Goal: Task Accomplishment & Management: Manage account settings

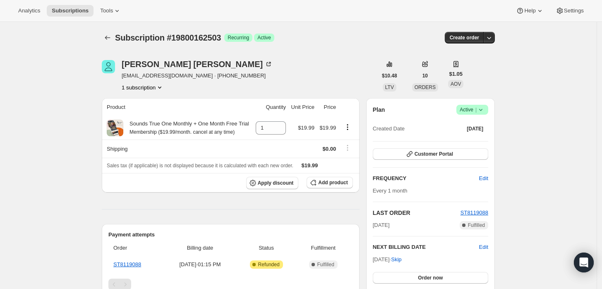
click at [488, 110] on span "Success Active |" at bounding box center [472, 110] width 32 height 10
click at [480, 137] on span "Cancel subscription" at bounding box center [475, 140] width 47 height 6
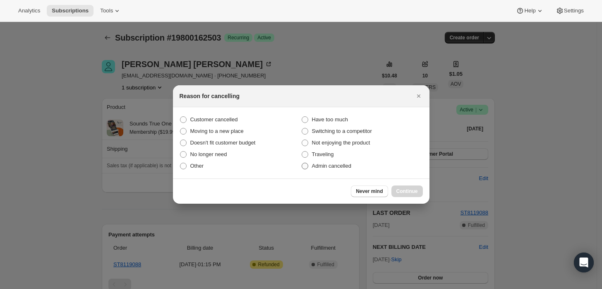
click at [349, 165] on span "Admin cancelled" at bounding box center [331, 166] width 39 height 6
click at [302, 163] on input "Admin cancelled" at bounding box center [302, 163] width 0 height 0
radio input "true"
click at [415, 193] on span "Continue" at bounding box center [407, 191] width 22 height 7
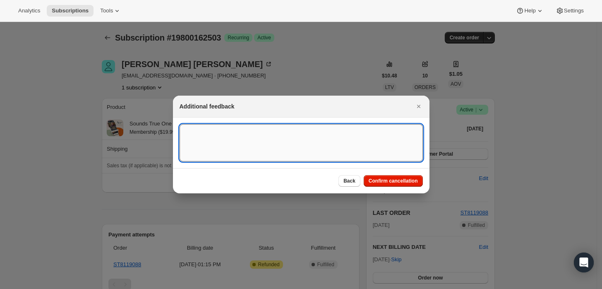
click at [300, 140] on textarea ":rbj:" at bounding box center [301, 142] width 243 height 37
type textarea "Customer requested cancellation and refund."
click at [394, 184] on button "Confirm cancellation" at bounding box center [393, 181] width 59 height 12
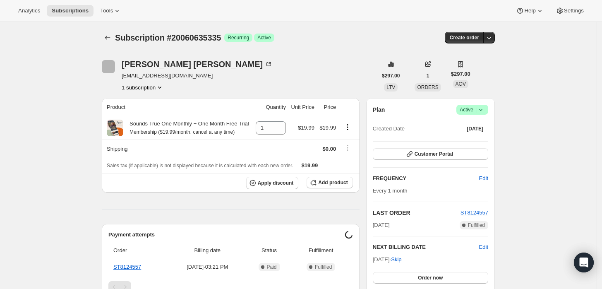
click at [484, 109] on icon at bounding box center [481, 110] width 8 height 8
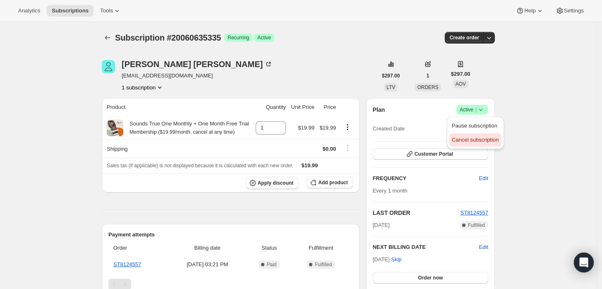
click at [470, 137] on span "Cancel subscription" at bounding box center [475, 140] width 47 height 6
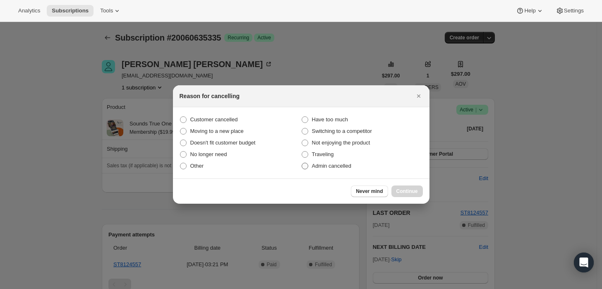
drag, startPoint x: 336, startPoint y: 173, endPoint x: 338, endPoint y: 168, distance: 5.2
click at [337, 171] on section "Customer cancelled Have too much Moving to a new place Switching to a competito…" at bounding box center [301, 142] width 257 height 71
click at [340, 166] on span "Admin cancelled" at bounding box center [331, 166] width 39 height 6
click at [302, 163] on input "Admin cancelled" at bounding box center [302, 163] width 0 height 0
radio input "true"
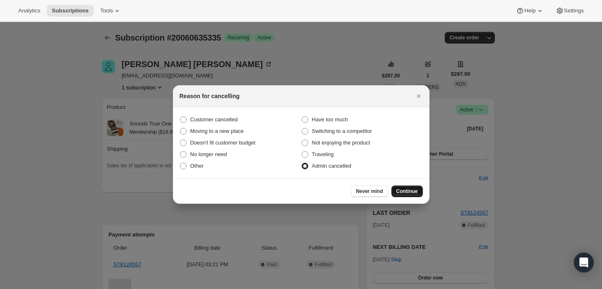
click at [397, 185] on button "Continue" at bounding box center [406, 191] width 31 height 12
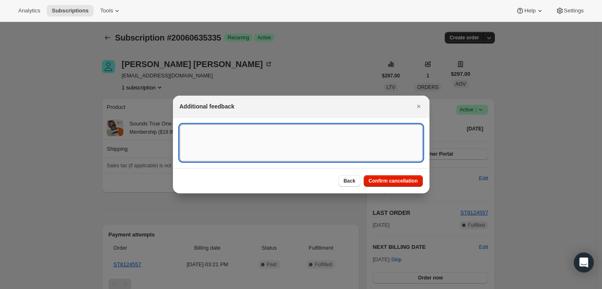
click at [357, 146] on textarea ":rbj:" at bounding box center [301, 142] width 243 height 37
type textarea "Customer requested cancellation."
click at [382, 181] on span "Confirm cancellation" at bounding box center [393, 180] width 49 height 7
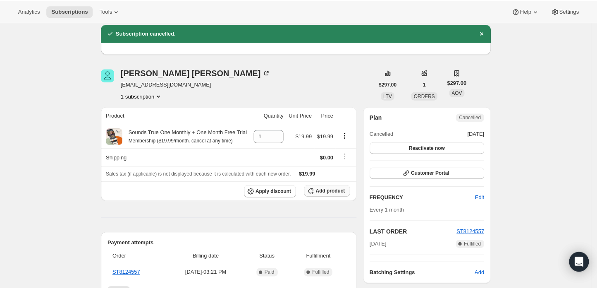
scroll to position [46, 0]
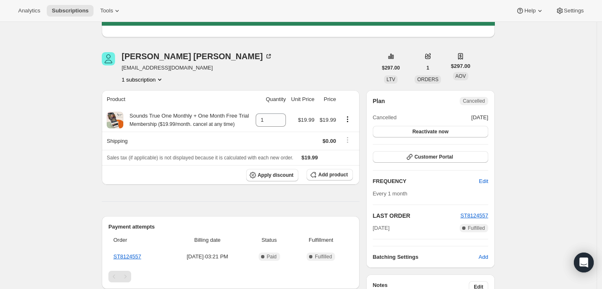
click at [170, 72] on span "tembostudio@hotmail.com" at bounding box center [197, 68] width 151 height 8
click at [168, 67] on span "tembostudio@hotmail.com" at bounding box center [197, 68] width 151 height 8
copy span "tembostudio@hotmail.com"
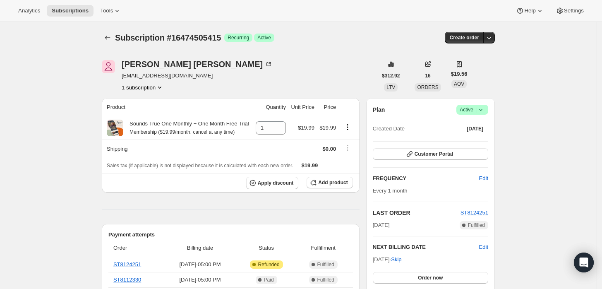
click at [485, 107] on icon at bounding box center [481, 110] width 8 height 8
click at [477, 138] on span "Cancel subscription" at bounding box center [475, 140] width 47 height 6
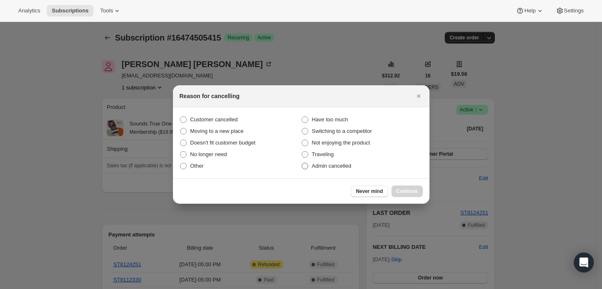
click at [336, 168] on span "Admin cancelled" at bounding box center [331, 166] width 39 height 6
click at [302, 163] on input "Admin cancelled" at bounding box center [302, 163] width 0 height 0
radio input "true"
click at [409, 189] on span "Continue" at bounding box center [407, 191] width 22 height 7
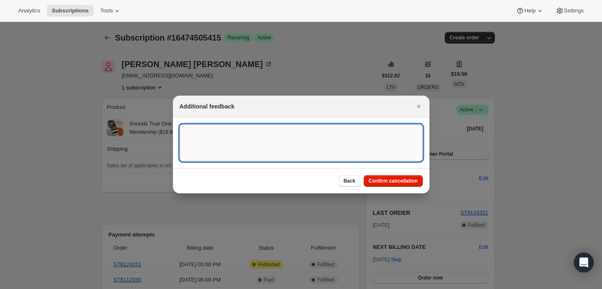
click at [363, 146] on textarea ":rbh:" at bounding box center [301, 142] width 243 height 37
type textarea "Customer requested cancellation and refund."
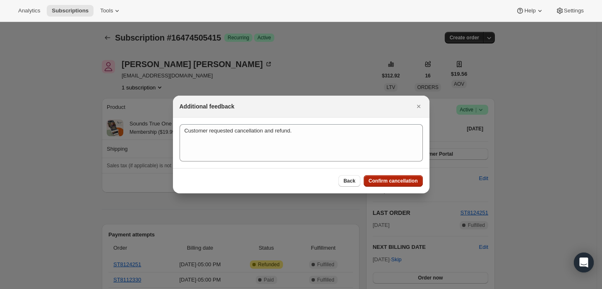
click at [398, 178] on span "Confirm cancellation" at bounding box center [393, 180] width 49 height 7
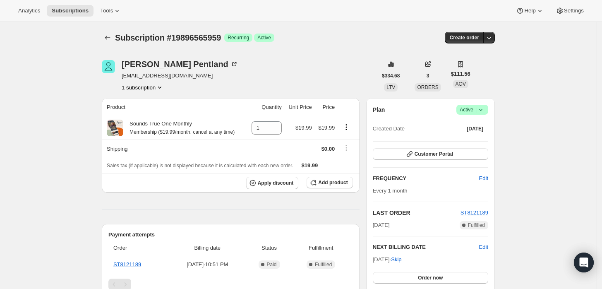
click at [484, 111] on icon at bounding box center [481, 110] width 8 height 8
click at [480, 137] on span "Cancel subscription" at bounding box center [475, 140] width 47 height 6
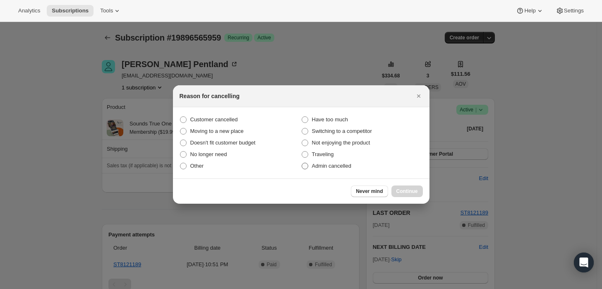
click at [324, 165] on span "Admin cancelled" at bounding box center [331, 166] width 39 height 6
click at [302, 163] on input "Admin cancelled" at bounding box center [302, 163] width 0 height 0
radio input "true"
drag, startPoint x: 416, startPoint y: 189, endPoint x: 402, endPoint y: 169, distance: 24.8
click at [415, 189] on span "Continue" at bounding box center [407, 191] width 22 height 7
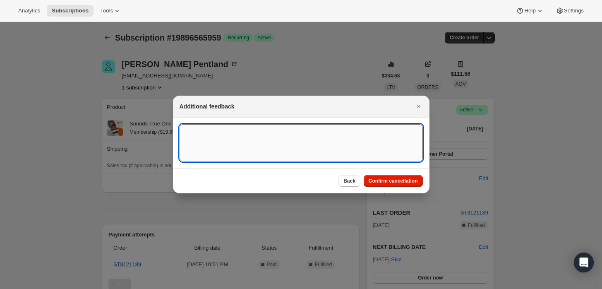
click at [315, 132] on textarea ":rbj:" at bounding box center [301, 142] width 243 height 37
type textarea "Customer requested cancellation."
click at [381, 181] on span "Confirm cancellation" at bounding box center [393, 180] width 49 height 7
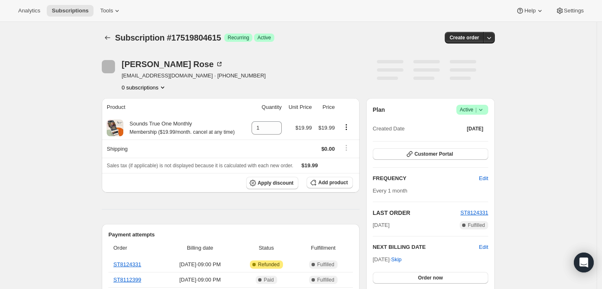
click at [485, 110] on icon at bounding box center [481, 110] width 8 height 8
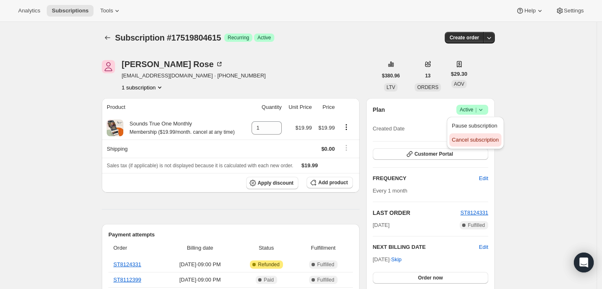
click at [463, 146] on button "Cancel subscription" at bounding box center [475, 139] width 52 height 13
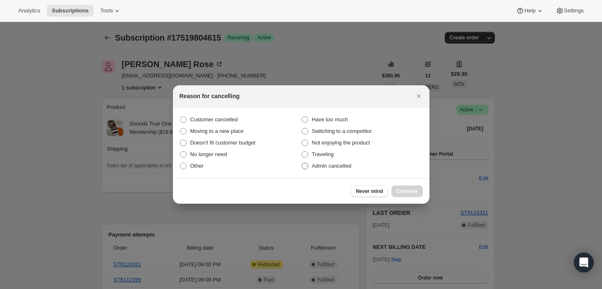
click at [355, 163] on label "Admin cancelled" at bounding box center [362, 166] width 122 height 12
click at [302, 163] on input "Admin cancelled" at bounding box center [302, 163] width 0 height 0
radio input "true"
click at [415, 191] on span "Continue" at bounding box center [407, 191] width 22 height 7
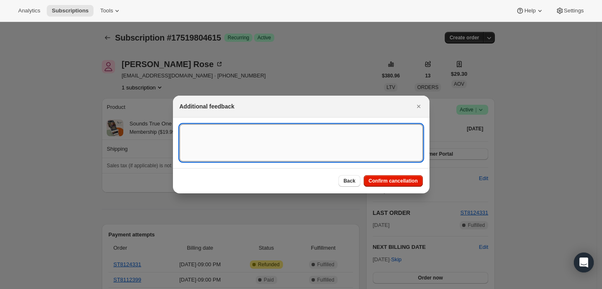
click at [369, 146] on textarea ":rbj:" at bounding box center [301, 142] width 243 height 37
type textarea "Customer requested cancellation and refund."
click at [407, 184] on button "Confirm cancellation" at bounding box center [393, 181] width 59 height 12
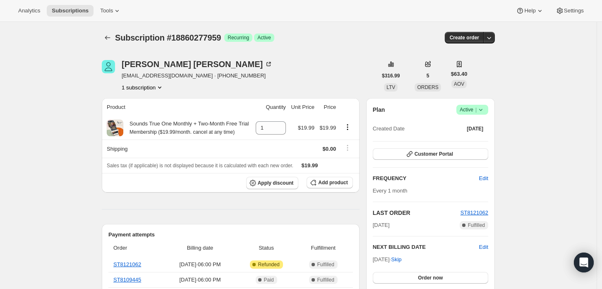
click at [485, 110] on icon at bounding box center [481, 110] width 8 height 8
click at [465, 142] on span "Cancel subscription" at bounding box center [475, 140] width 47 height 6
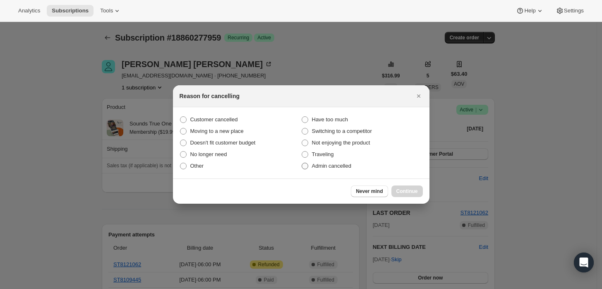
click at [342, 168] on span "Admin cancelled" at bounding box center [331, 166] width 39 height 6
click at [302, 163] on input "Admin cancelled" at bounding box center [302, 163] width 0 height 0
radio input "true"
click at [415, 191] on span "Continue" at bounding box center [407, 191] width 22 height 7
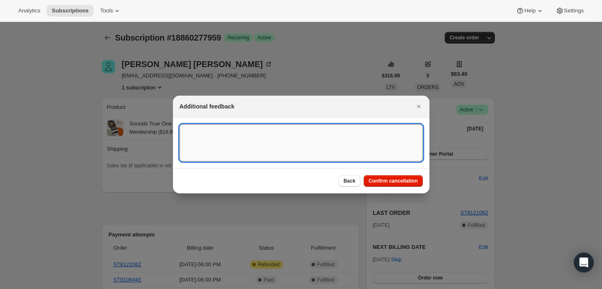
click at [384, 147] on textarea ":rbj:" at bounding box center [301, 142] width 243 height 37
type textarea "Customer requested cancellation and refund."
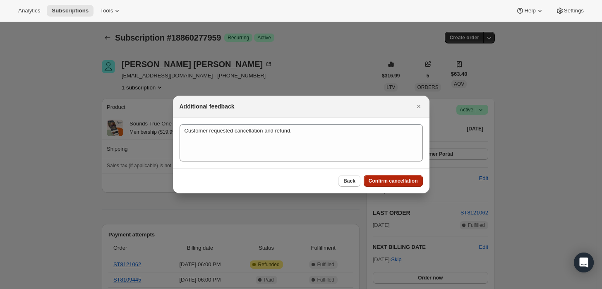
click at [398, 177] on span "Confirm cancellation" at bounding box center [393, 180] width 49 height 7
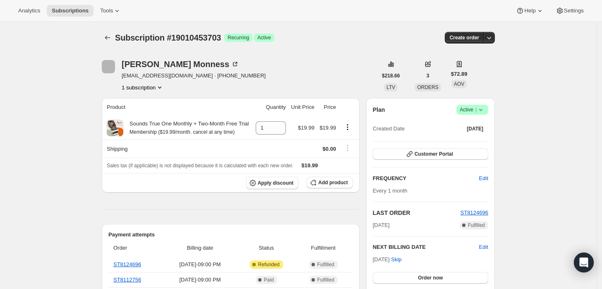
click at [484, 109] on icon at bounding box center [481, 110] width 8 height 8
click at [470, 137] on span "Cancel subscription" at bounding box center [475, 140] width 47 height 6
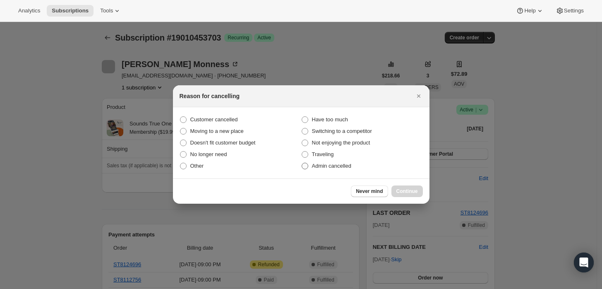
click at [341, 168] on span "Admin cancelled" at bounding box center [331, 166] width 39 height 6
click at [302, 163] on input "Admin cancelled" at bounding box center [302, 163] width 0 height 0
radio input "true"
click at [407, 190] on span "Continue" at bounding box center [407, 191] width 22 height 7
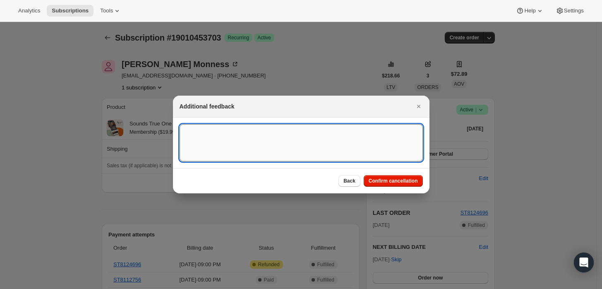
click at [366, 147] on textarea ":rbj:" at bounding box center [301, 142] width 243 height 37
type textarea "Customer requested cancellation and refund."
click at [390, 179] on span "Confirm cancellation" at bounding box center [393, 180] width 49 height 7
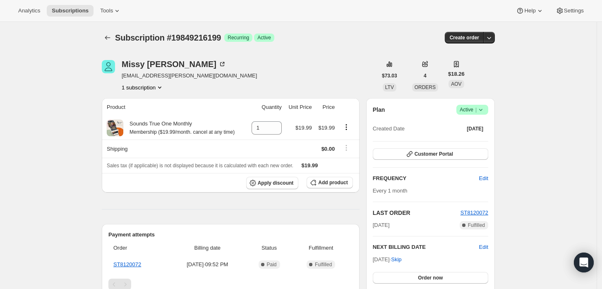
click at [485, 113] on icon at bounding box center [481, 110] width 8 height 8
click at [477, 137] on span "Cancel subscription" at bounding box center [475, 140] width 47 height 6
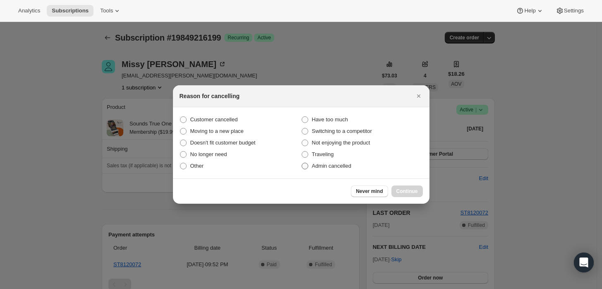
drag, startPoint x: 351, startPoint y: 164, endPoint x: 357, endPoint y: 170, distance: 8.8
click at [351, 164] on span "Admin cancelled" at bounding box center [331, 166] width 39 height 6
click at [302, 163] on input "Admin cancelled" at bounding box center [302, 163] width 0 height 0
radio input "true"
click at [411, 189] on span "Continue" at bounding box center [407, 191] width 22 height 7
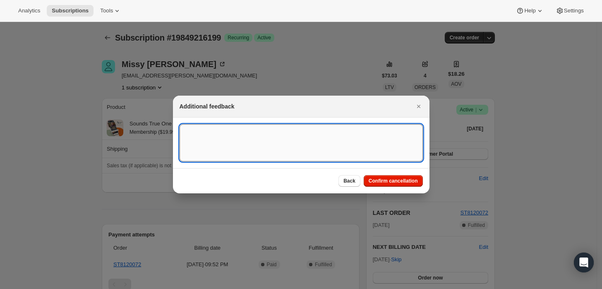
click at [341, 143] on textarea ":rbj:" at bounding box center [301, 142] width 243 height 37
type textarea "Customer requested cancellation and refund."
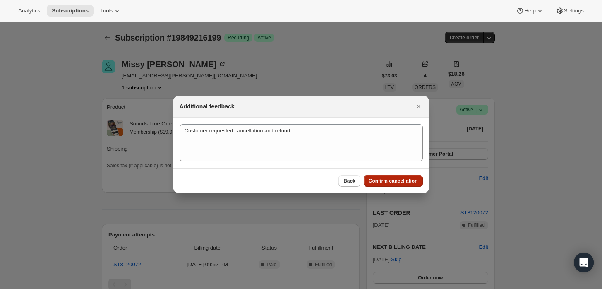
click at [391, 178] on span "Confirm cancellation" at bounding box center [393, 180] width 49 height 7
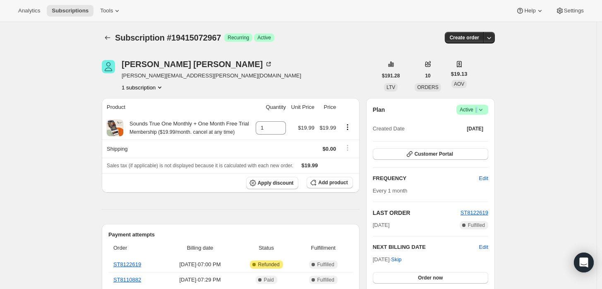
click at [479, 111] on span "Active |" at bounding box center [472, 110] width 25 height 8
click at [473, 140] on span "Cancel subscription" at bounding box center [475, 140] width 47 height 6
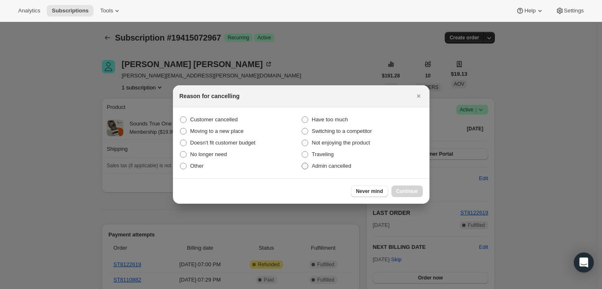
click at [350, 163] on span "Admin cancelled" at bounding box center [331, 166] width 39 height 6
click at [302, 163] on input "Admin cancelled" at bounding box center [302, 163] width 0 height 0
radio input "true"
click at [407, 196] on button "Continue" at bounding box center [406, 191] width 31 height 12
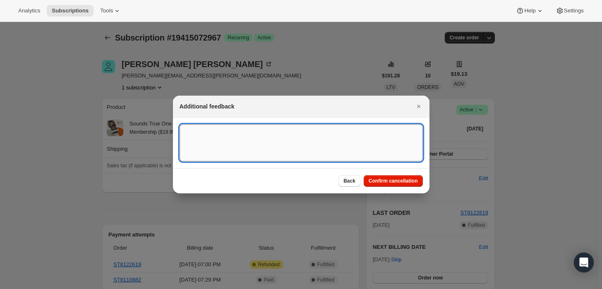
click at [336, 132] on textarea ":rbh:" at bounding box center [301, 142] width 243 height 37
type textarea "Customer requested cancellation and refund."
click at [393, 180] on span "Confirm cancellation" at bounding box center [393, 180] width 49 height 7
